Goal: Task Accomplishment & Management: Complete application form

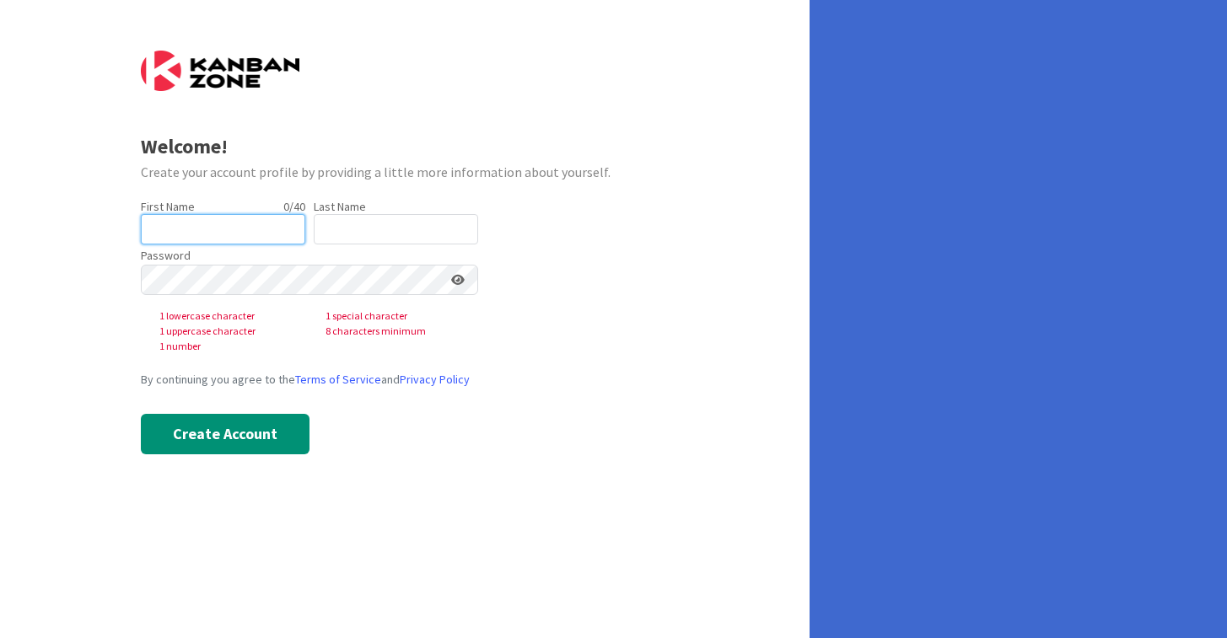
click at [255, 228] on input "text" at bounding box center [223, 229] width 164 height 30
type input "[PERSON_NAME]"
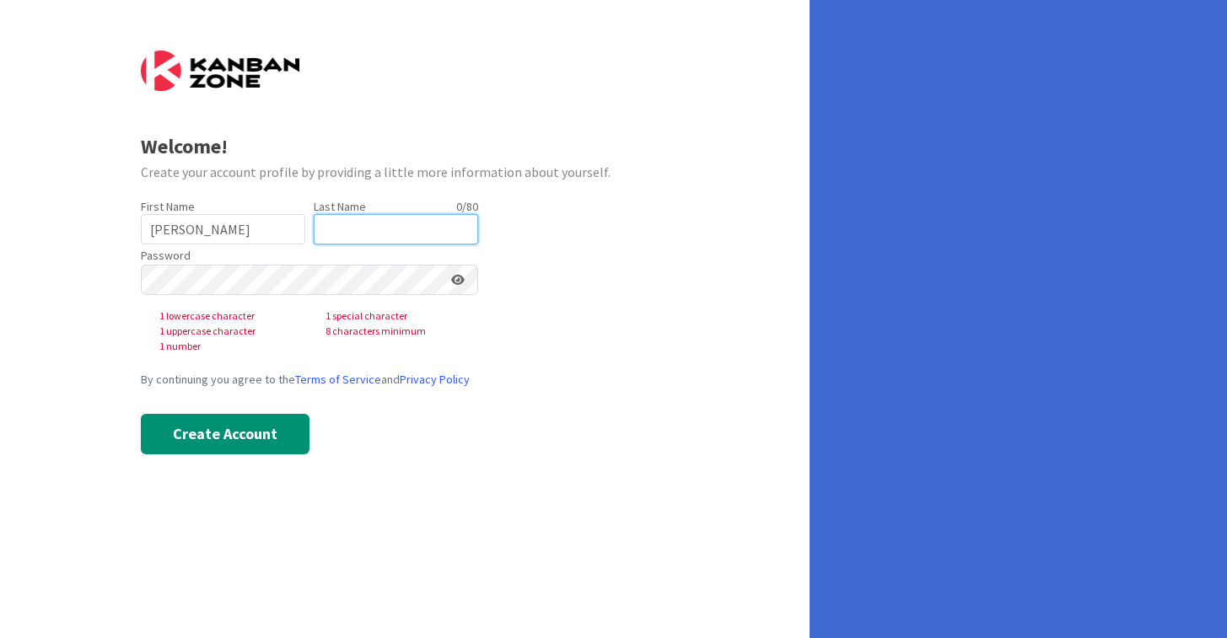
click at [341, 231] on input "text" at bounding box center [396, 229] width 164 height 30
type input "Bhat"
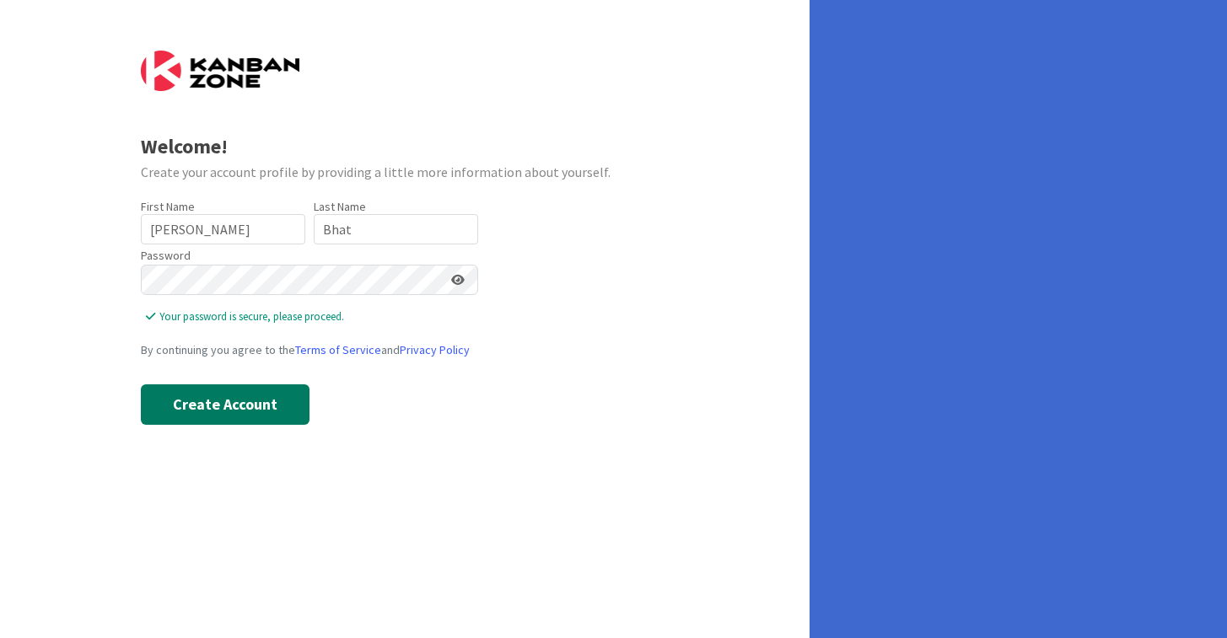
click at [278, 409] on button "Create Account" at bounding box center [225, 404] width 169 height 40
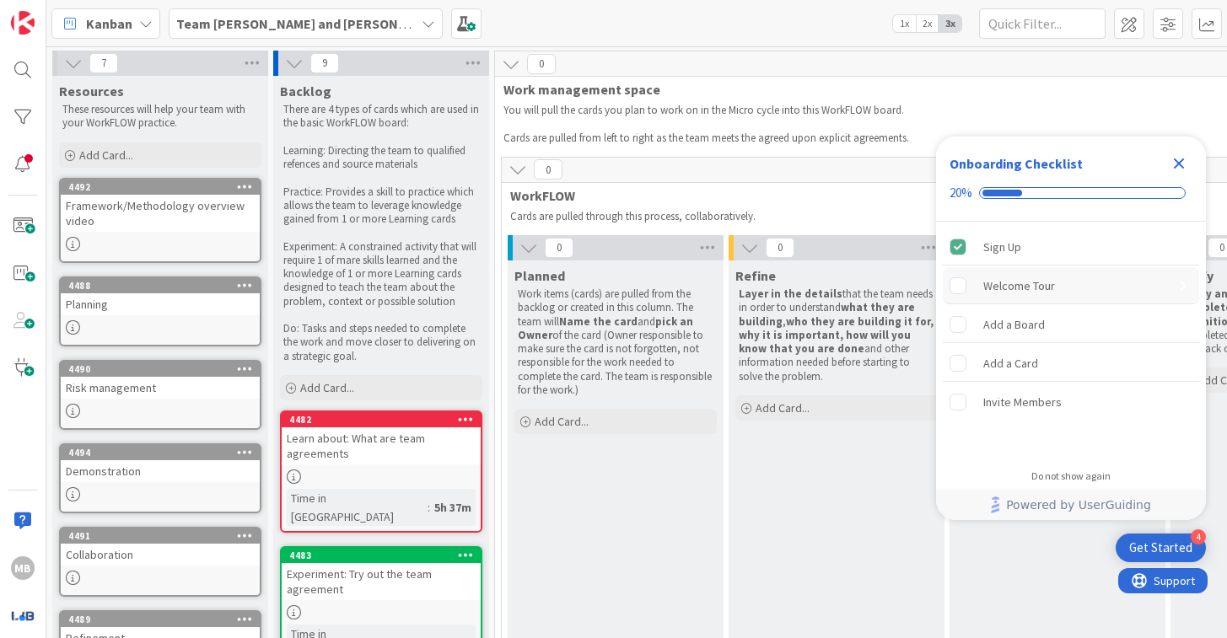
click at [1060, 285] on div "Welcome Tour" at bounding box center [1071, 285] width 256 height 37
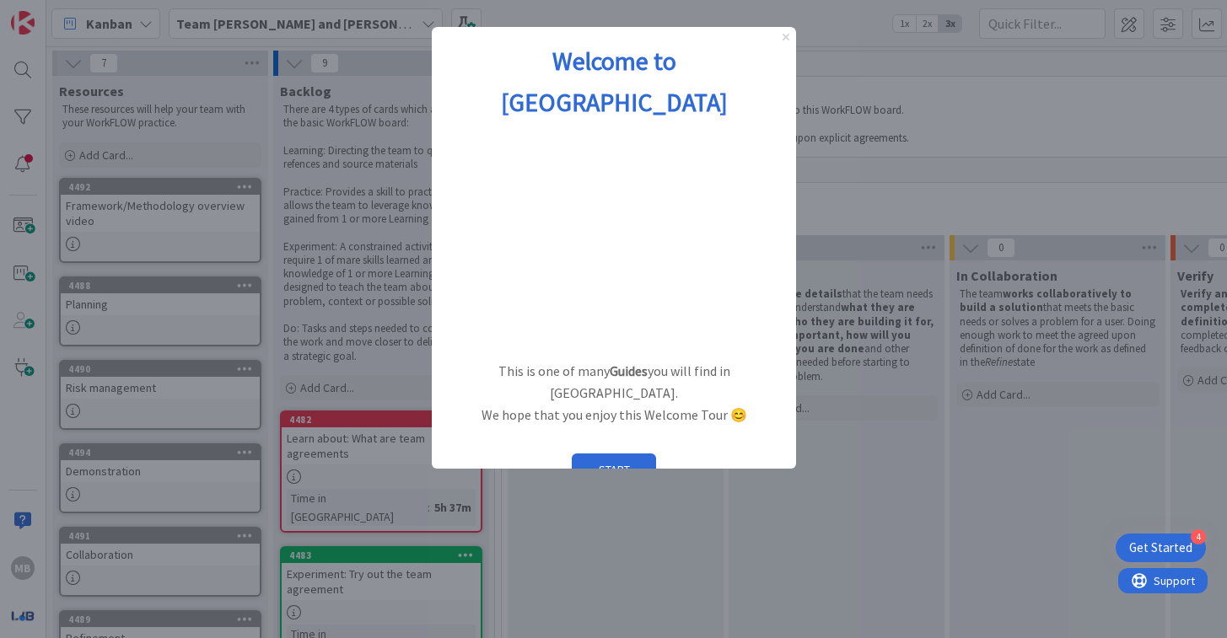
click at [786, 36] on icon "Close Preview" at bounding box center [785, 37] width 7 height 7
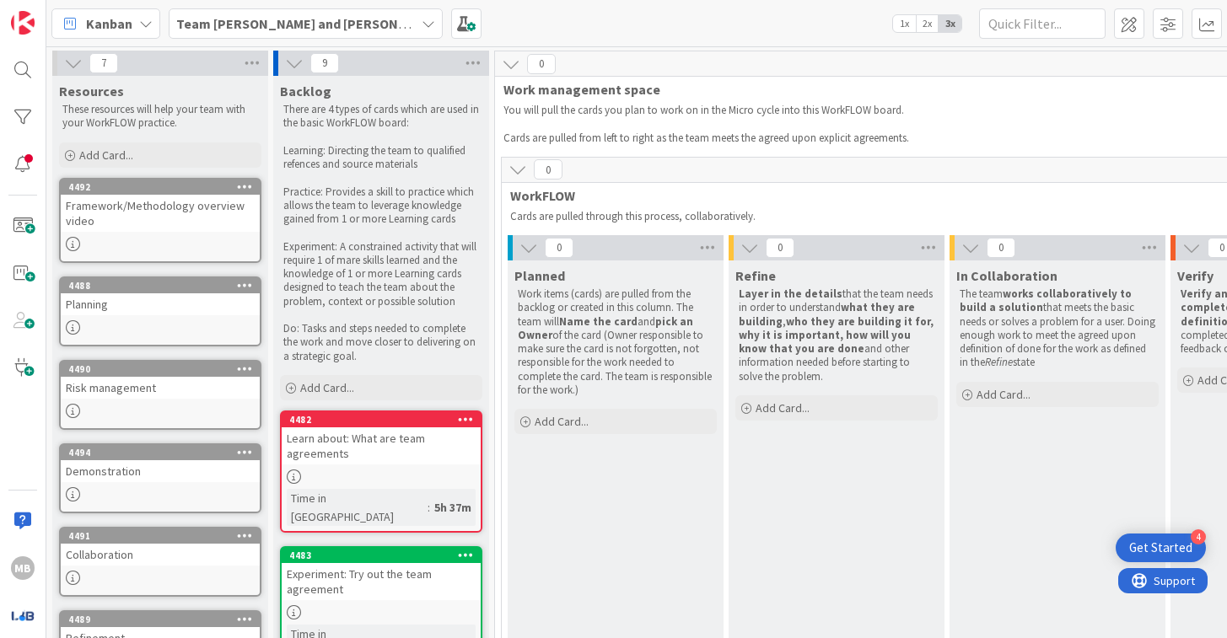
click at [1169, 540] on div "Get Started" at bounding box center [1160, 548] width 63 height 17
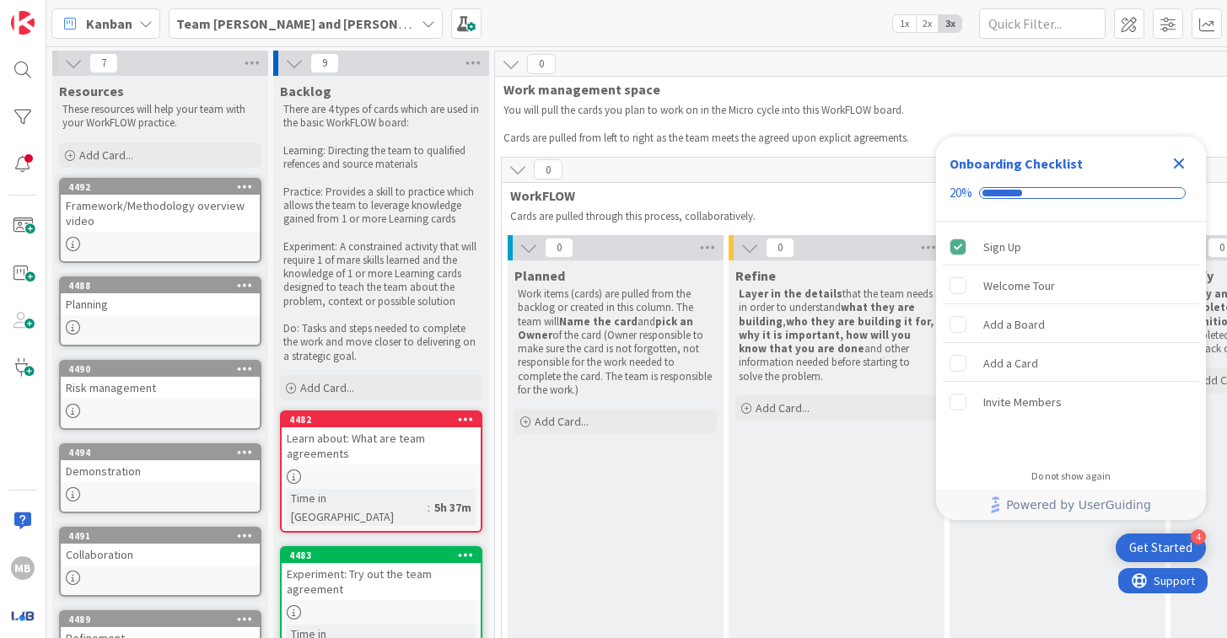
click at [1177, 164] on icon "Close Checklist" at bounding box center [1179, 164] width 11 height 11
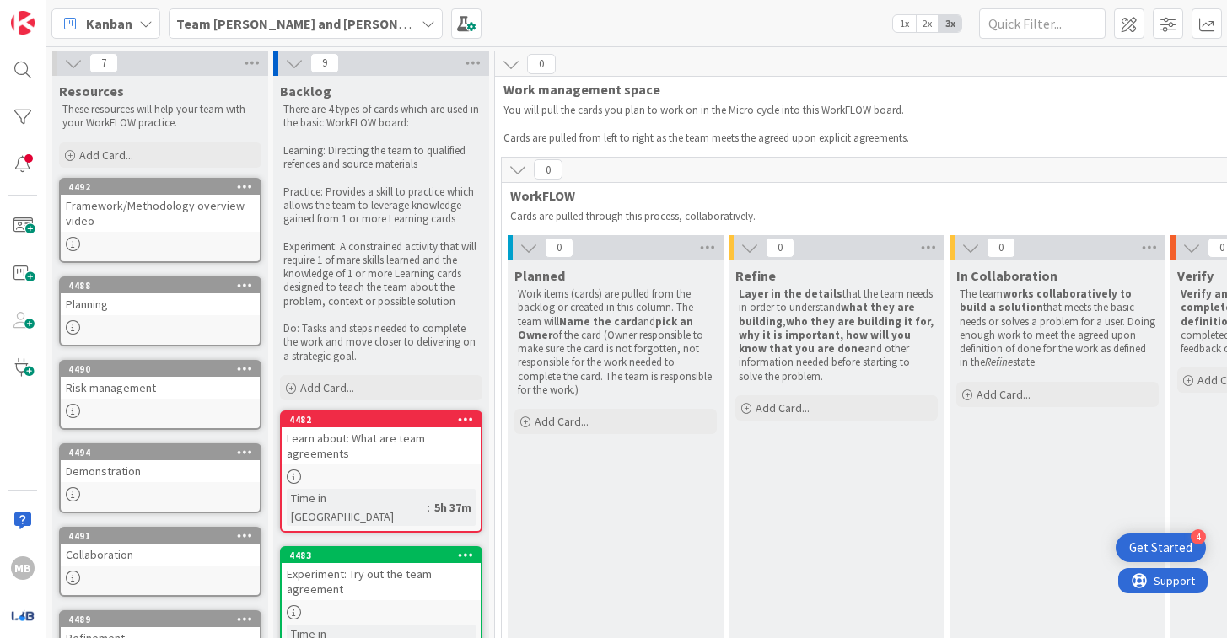
click at [422, 20] on icon at bounding box center [428, 23] width 13 height 13
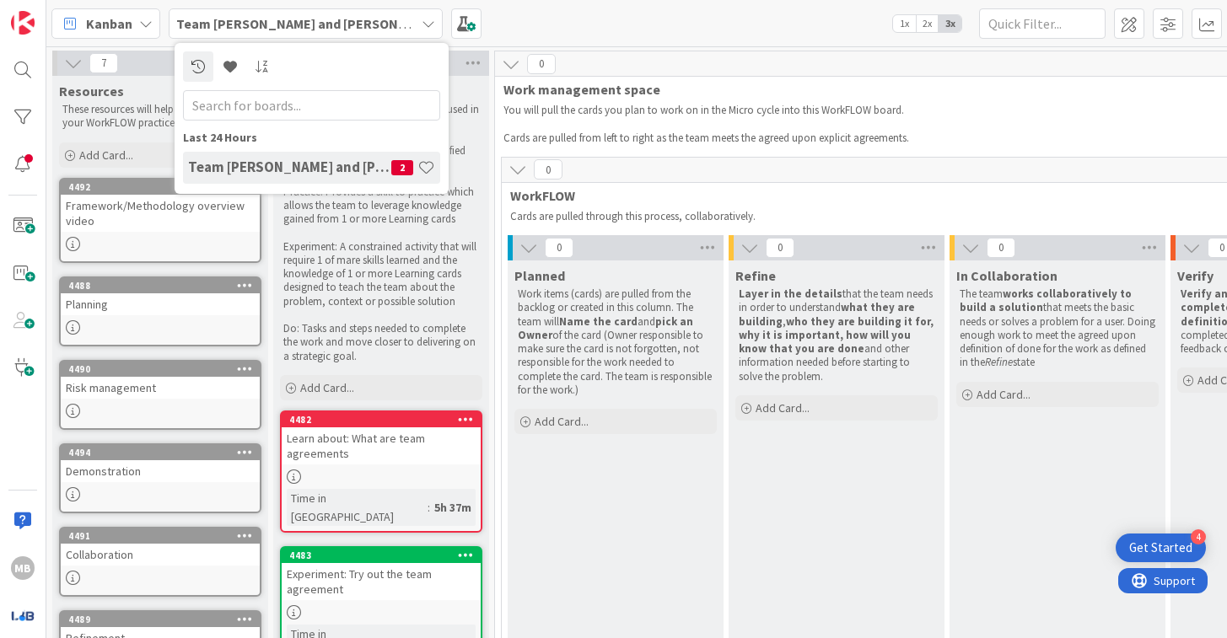
click at [307, 169] on h4 "Team [PERSON_NAME] and [PERSON_NAME]" at bounding box center [289, 167] width 203 height 17
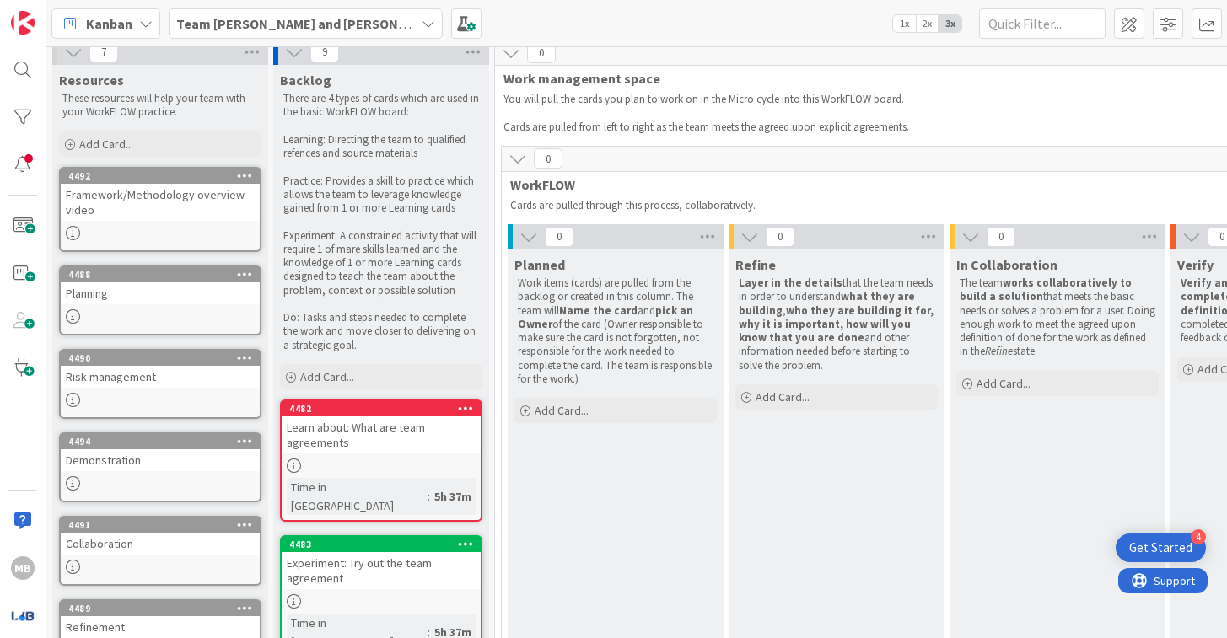
scroll to position [13, 0]
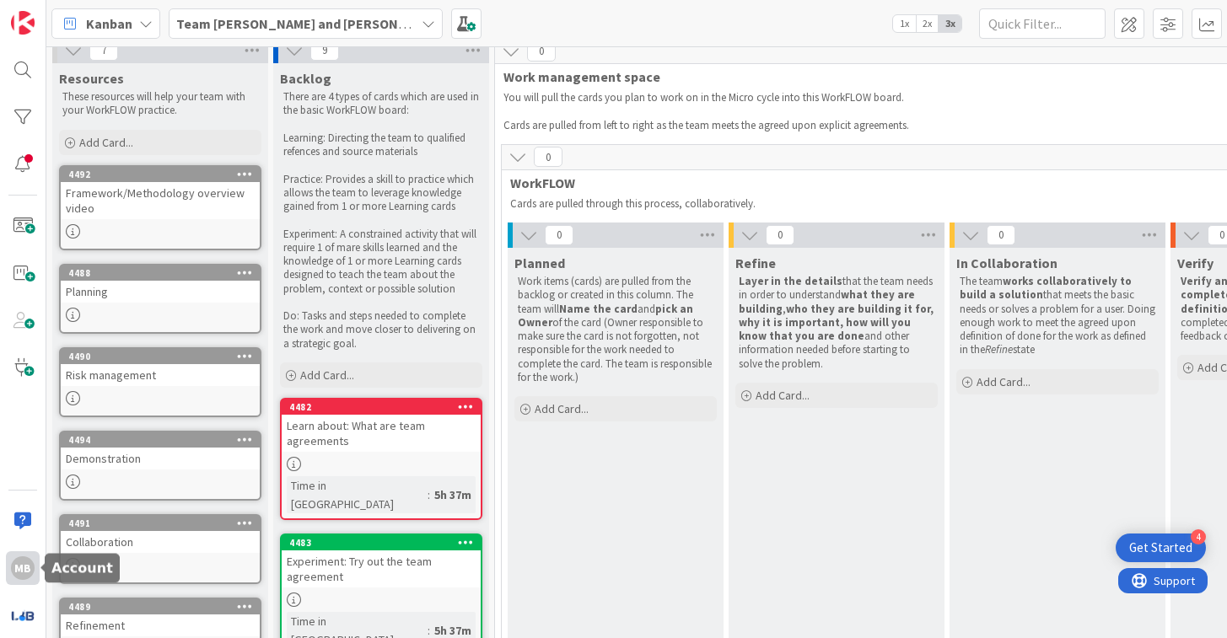
click at [8, 571] on div "MB" at bounding box center [23, 568] width 34 height 34
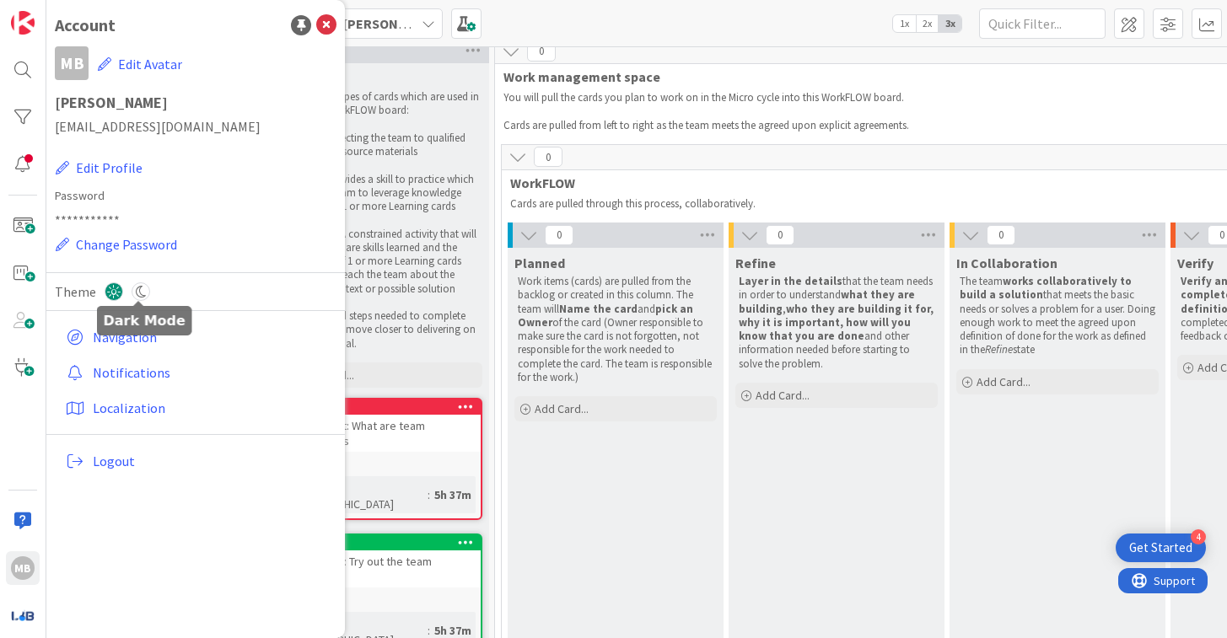
click at [135, 293] on icon at bounding box center [141, 291] width 19 height 19
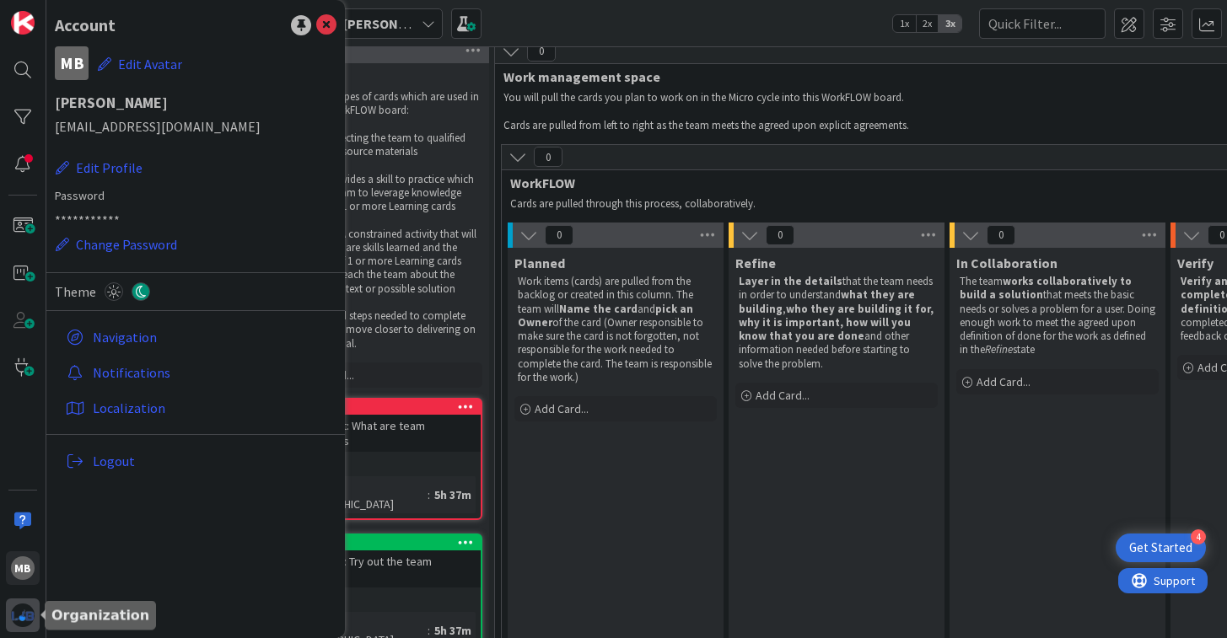
click at [18, 621] on img at bounding box center [23, 616] width 24 height 24
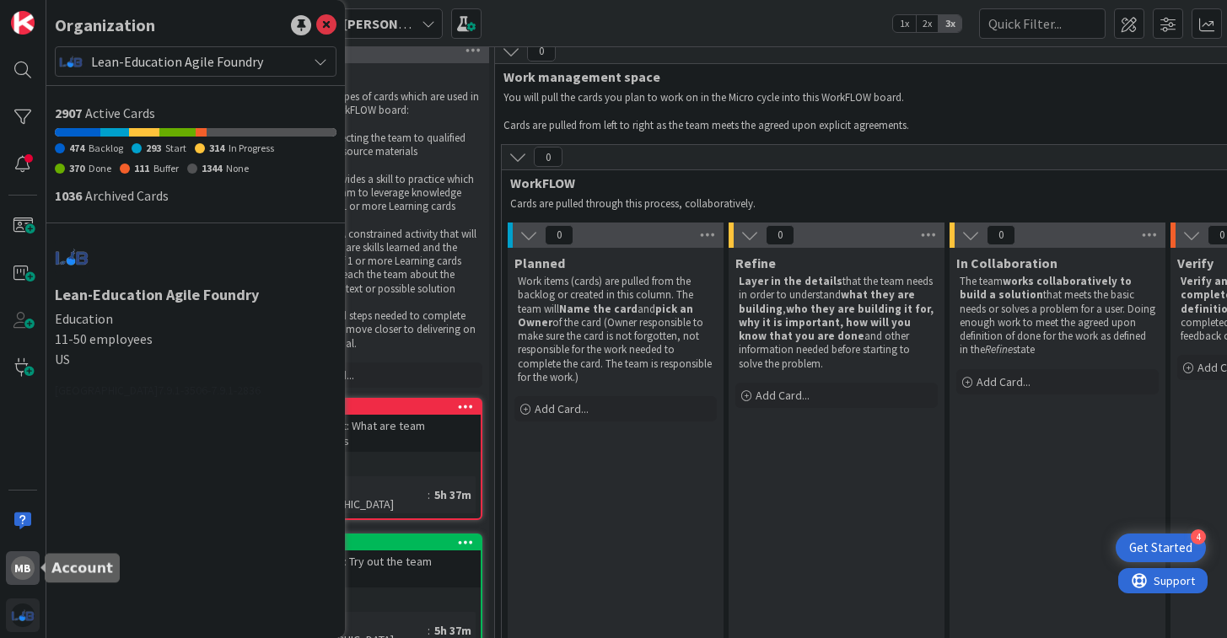
click at [19, 562] on div "MB" at bounding box center [23, 568] width 24 height 24
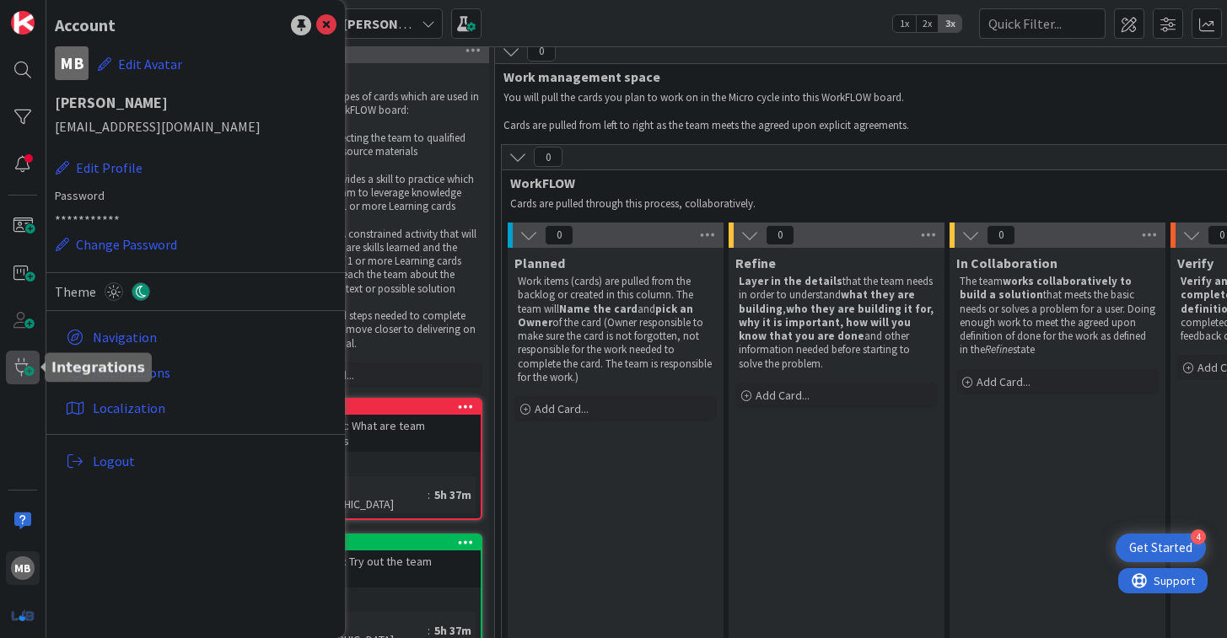
click at [19, 379] on span at bounding box center [23, 368] width 34 height 34
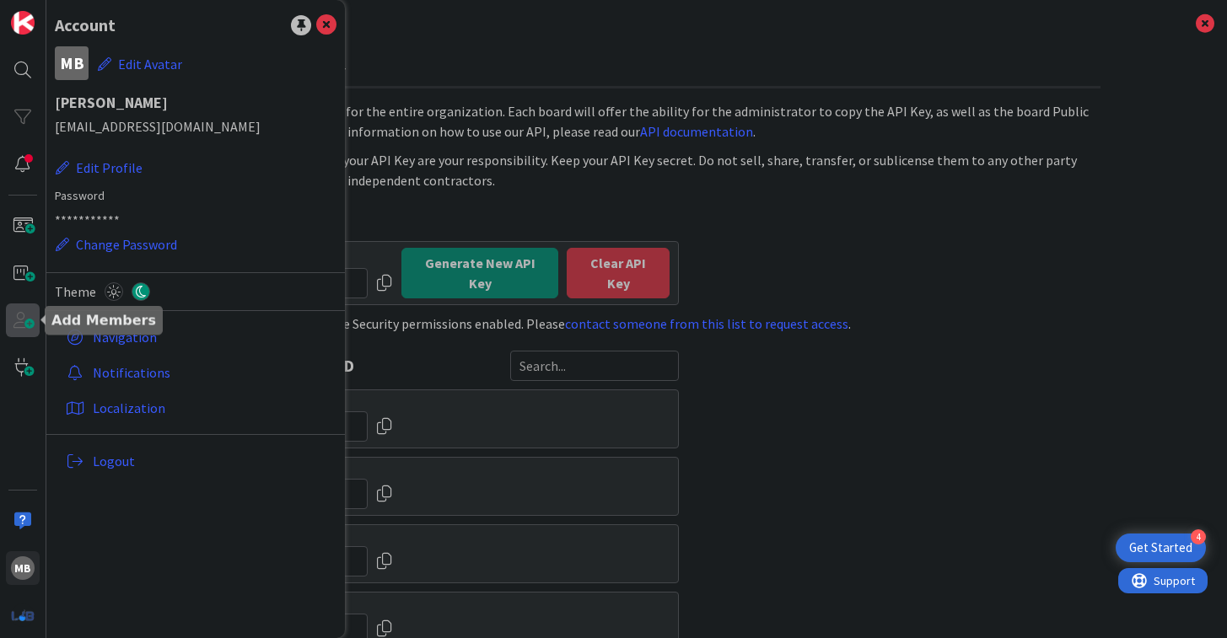
click at [19, 322] on span at bounding box center [23, 321] width 34 height 34
click at [734, 180] on div "All activities that occur using your API Key are your responsibility. Keep your…" at bounding box center [636, 170] width 927 height 40
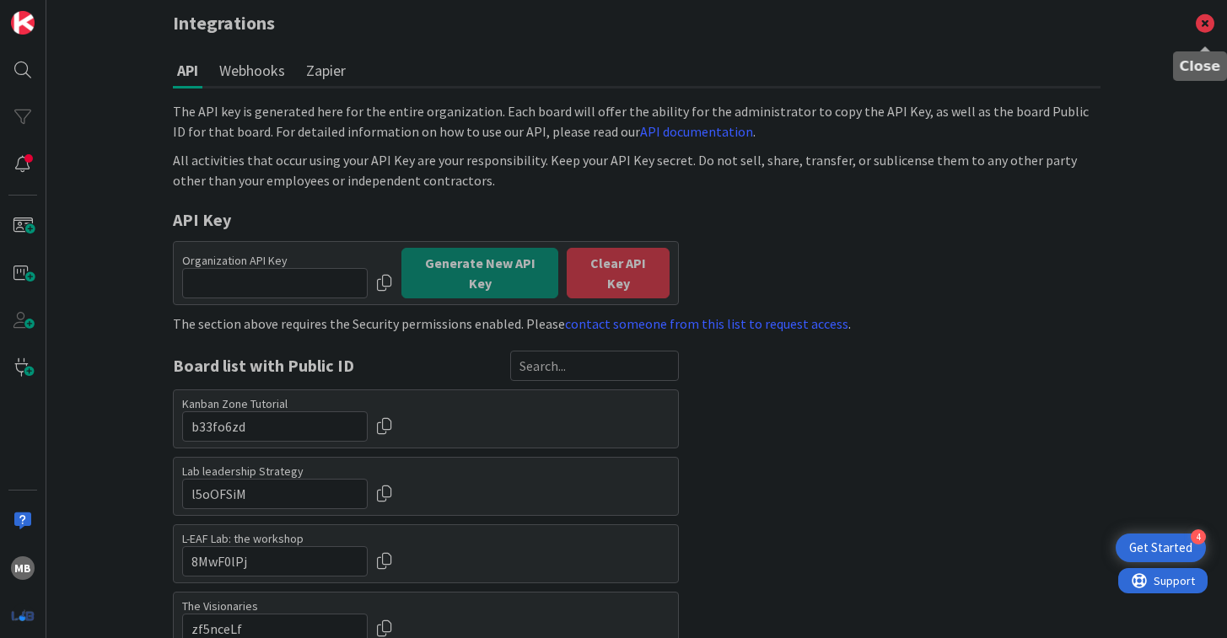
click at [1205, 19] on icon at bounding box center [1205, 23] width 44 height 46
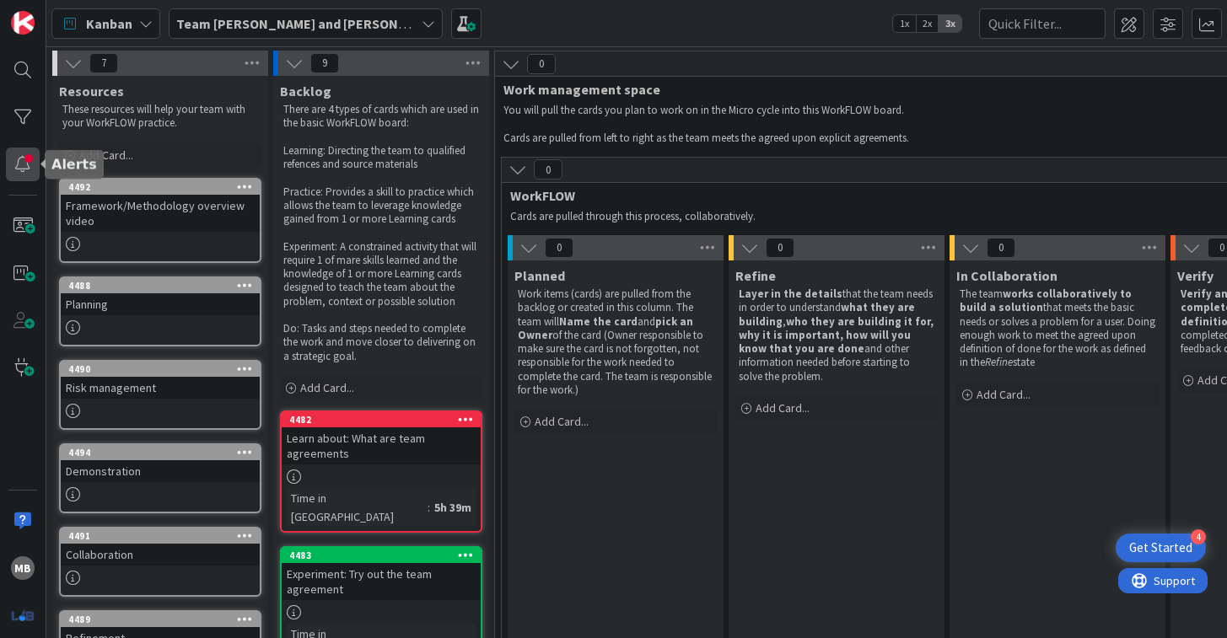
click at [23, 165] on div at bounding box center [23, 165] width 34 height 34
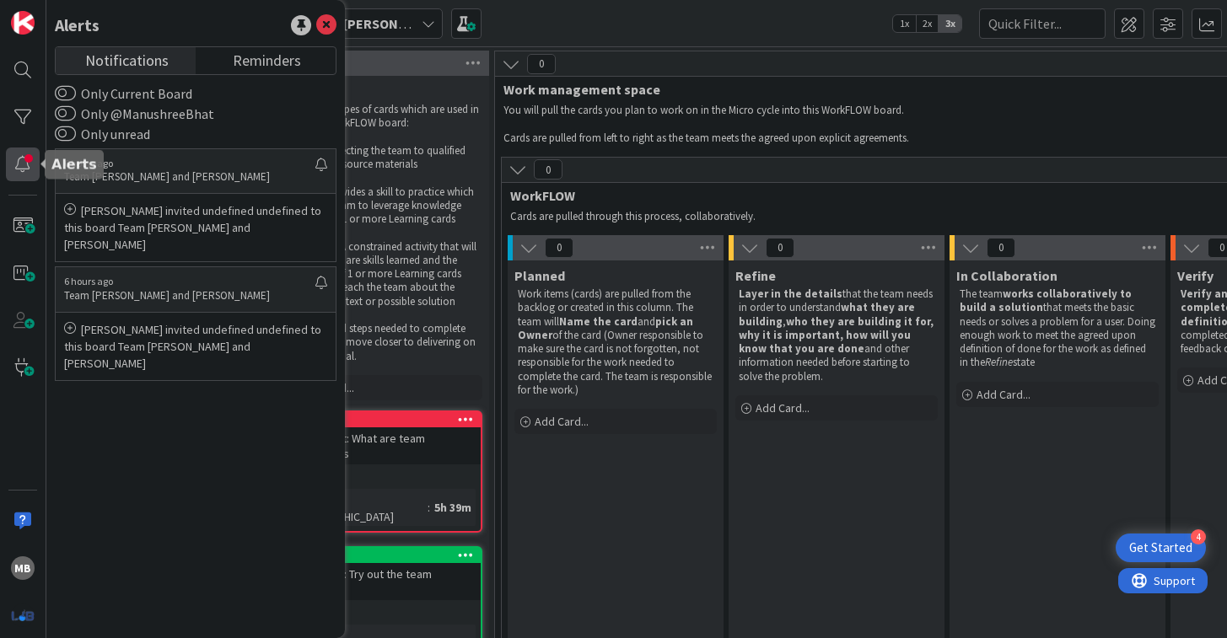
click at [19, 175] on div at bounding box center [23, 165] width 34 height 34
click at [243, 72] on link "Reminders" at bounding box center [266, 60] width 140 height 27
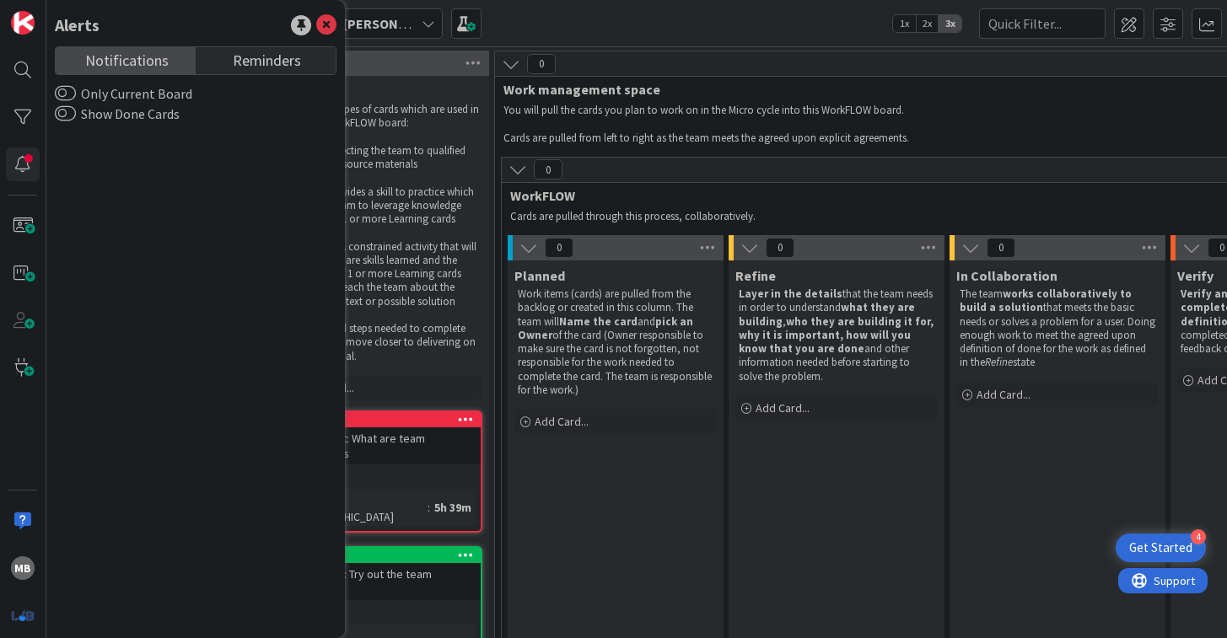
click at [137, 63] on span "Notifications" at bounding box center [126, 59] width 83 height 24
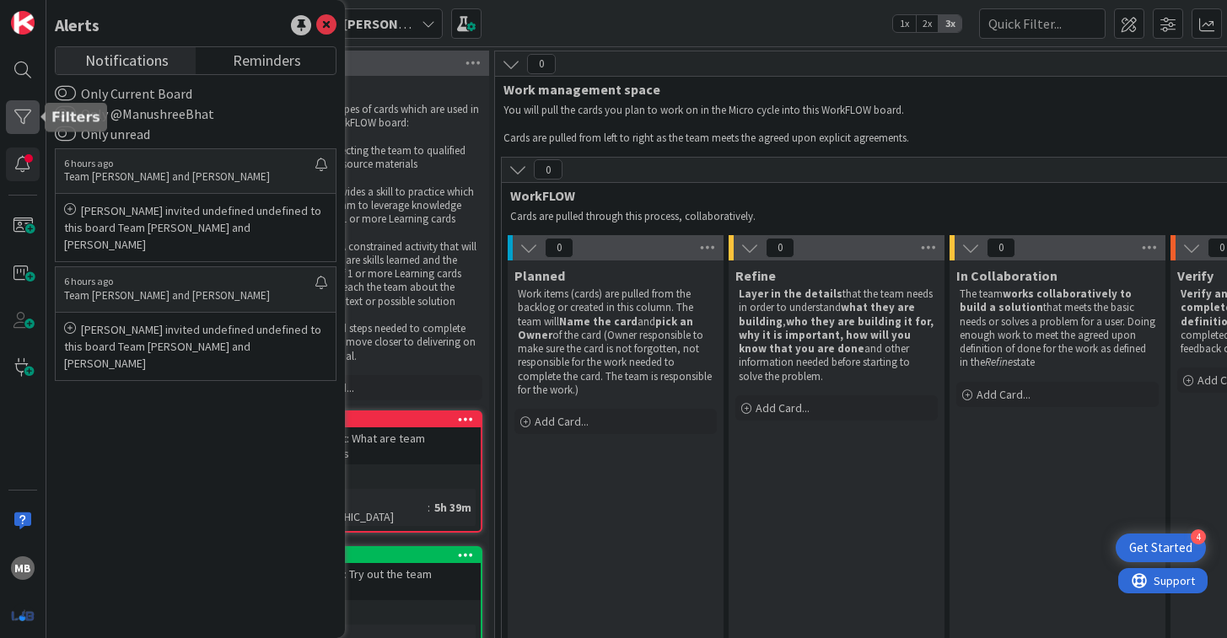
click at [23, 117] on div at bounding box center [23, 117] width 34 height 34
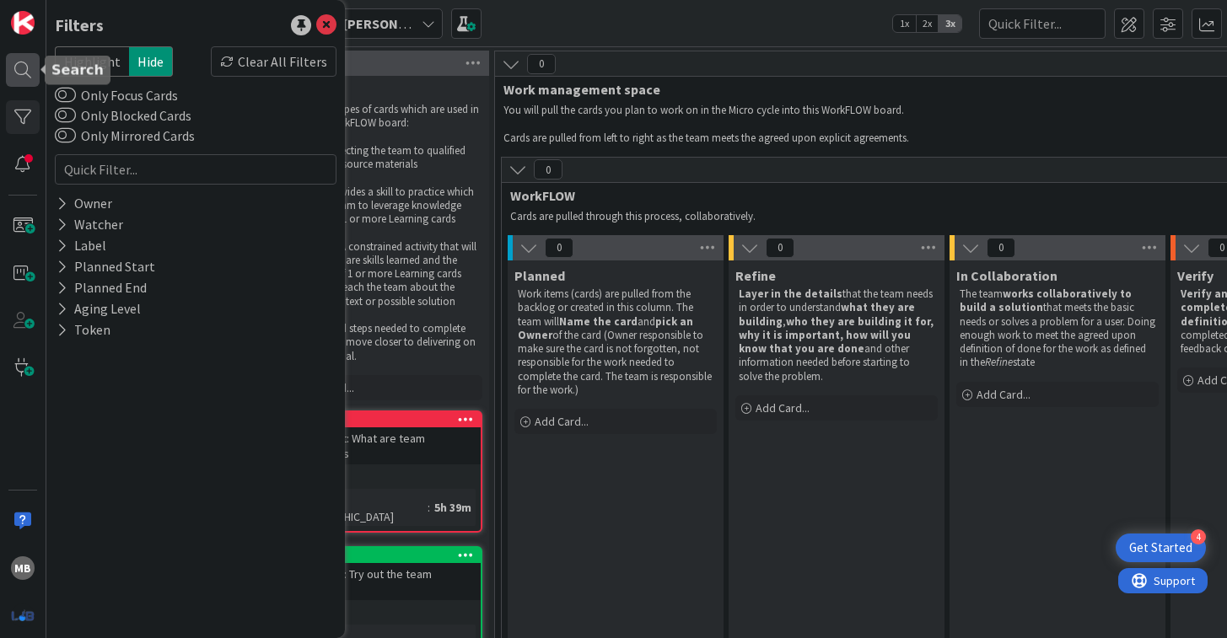
click at [19, 71] on div at bounding box center [23, 70] width 34 height 34
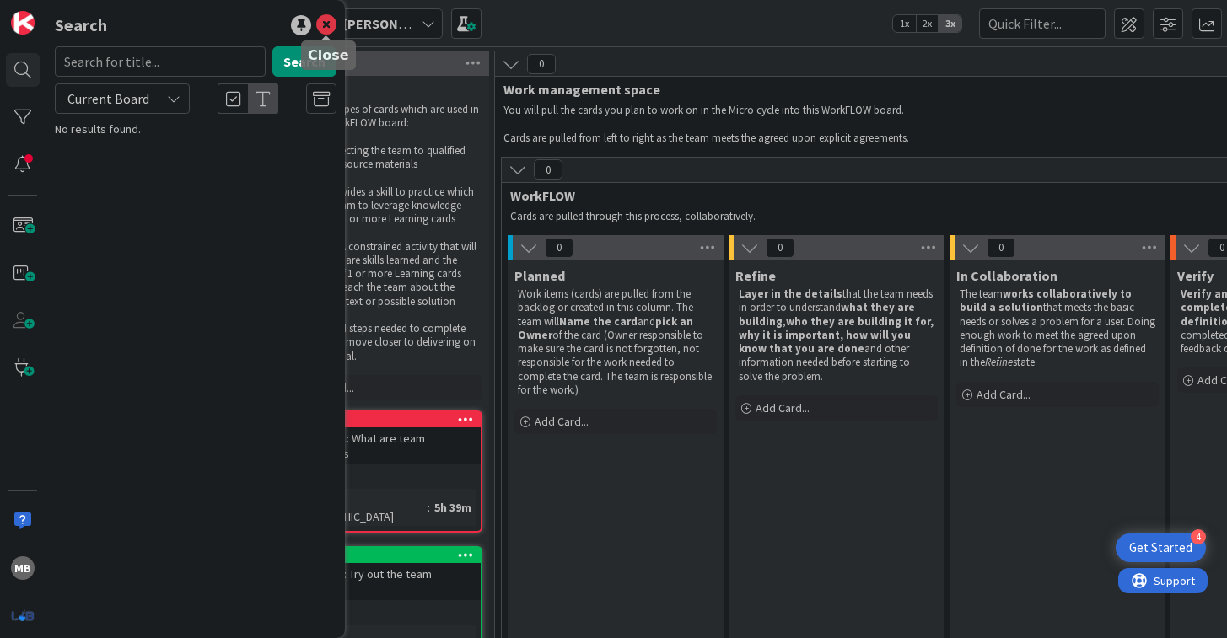
click at [324, 25] on icon at bounding box center [326, 25] width 20 height 20
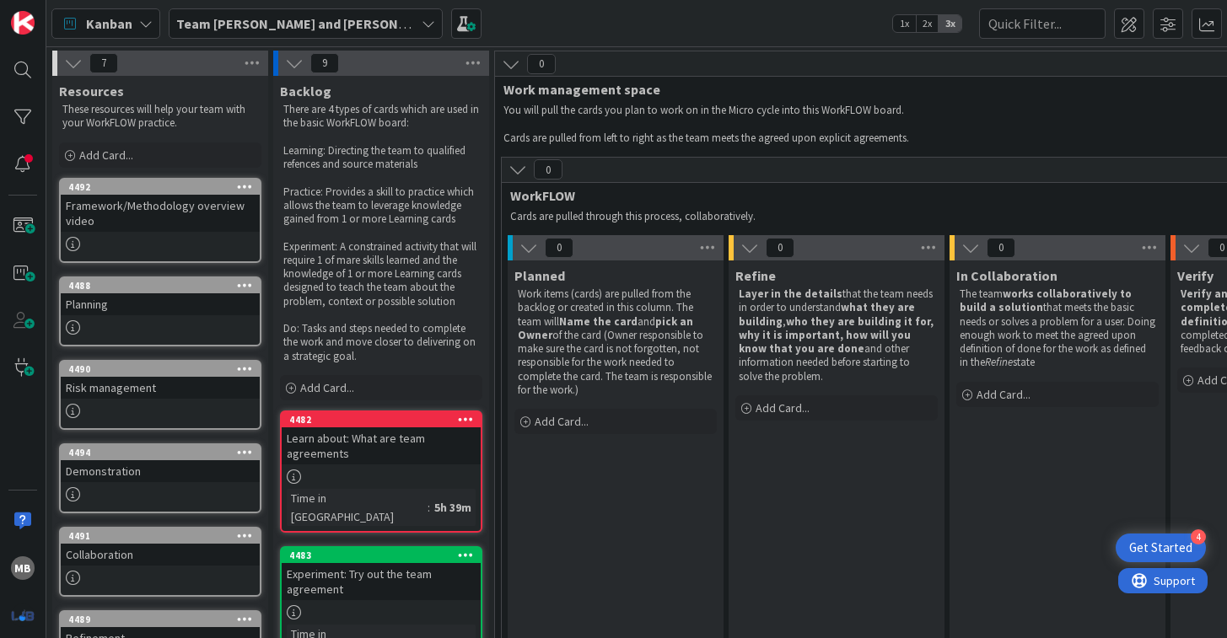
click at [342, 40] on div "Kanban Team [PERSON_NAME] and [PERSON_NAME] 1x 2x 3x" at bounding box center [636, 23] width 1180 height 46
click at [422, 24] on icon at bounding box center [428, 23] width 13 height 13
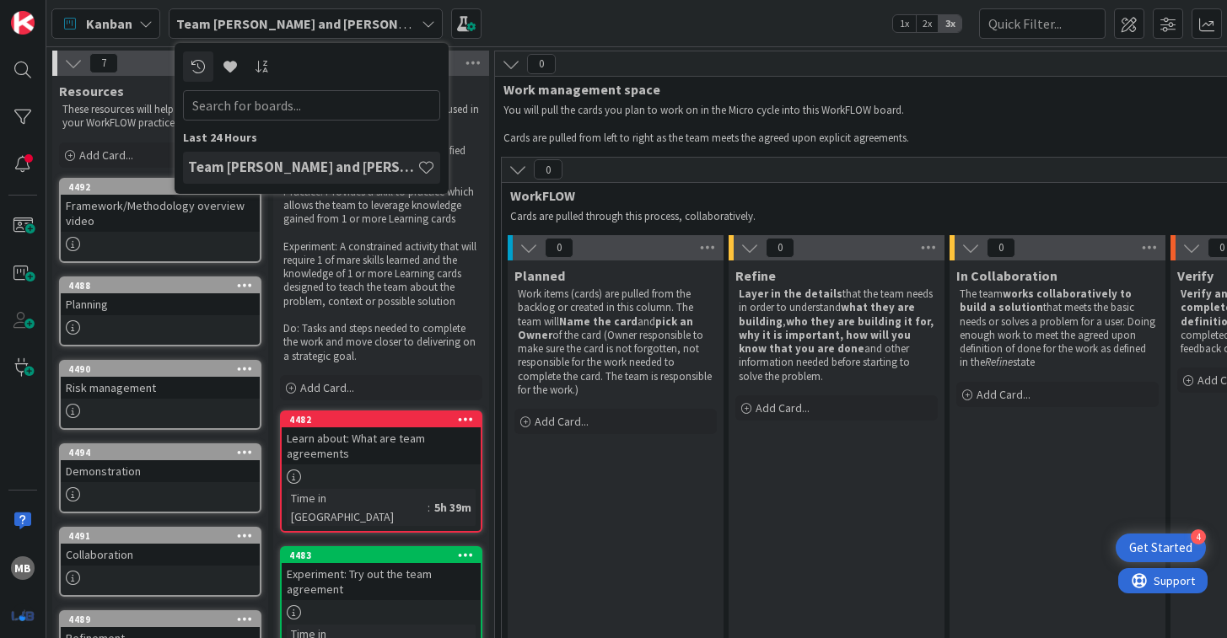
click at [481, 19] on div "Kanban Team [PERSON_NAME] and [PERSON_NAME] Last 24 Hours Team [PERSON_NAME] an…" at bounding box center [636, 23] width 1180 height 46
